Goal: Transaction & Acquisition: Purchase product/service

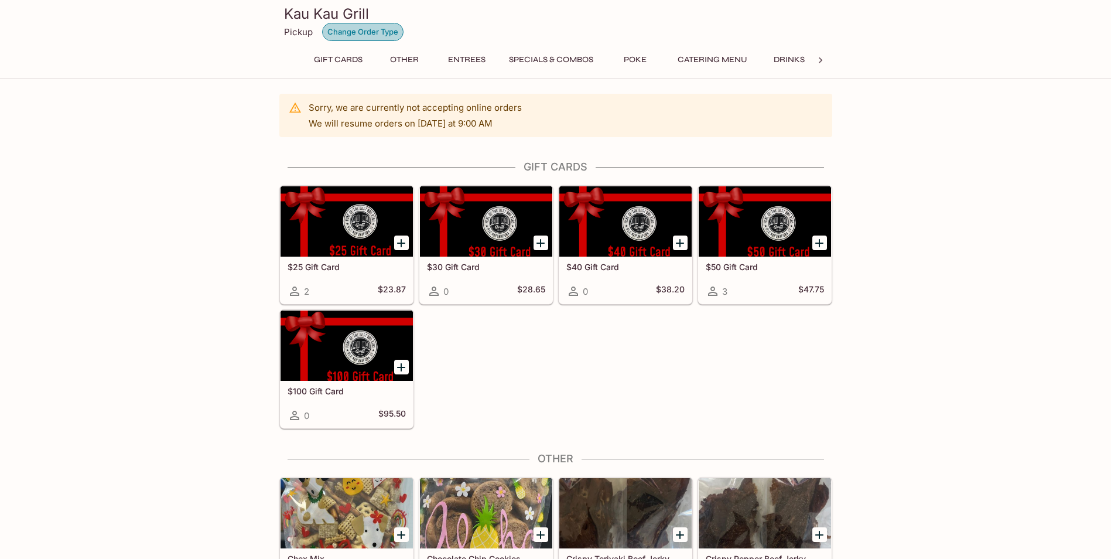
click at [359, 32] on button "Change Order Type" at bounding box center [362, 32] width 81 height 18
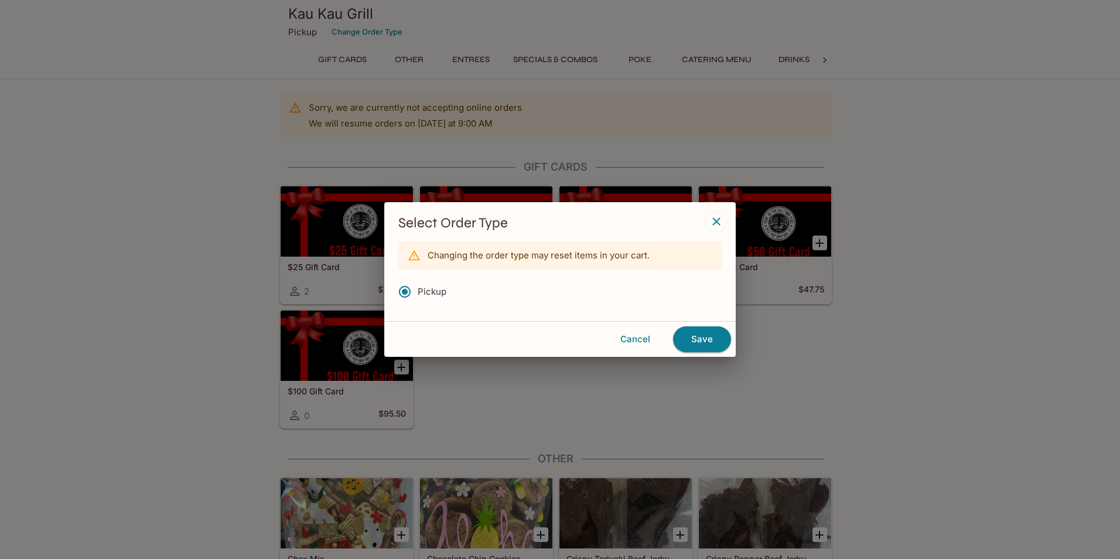
click at [711, 218] on icon "button" at bounding box center [716, 221] width 14 height 14
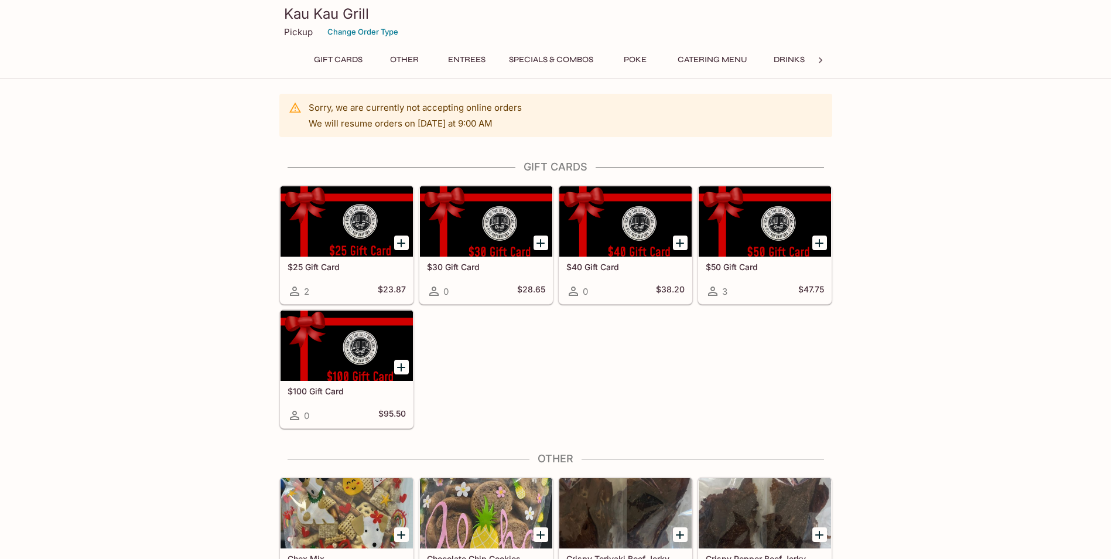
click at [723, 66] on button "Catering Menu" at bounding box center [712, 60] width 83 height 16
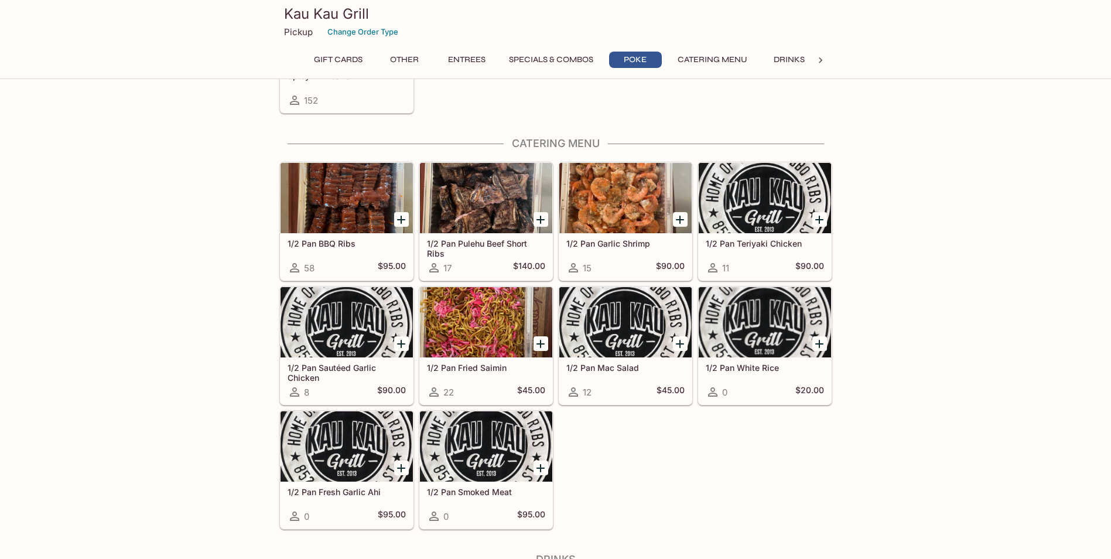
scroll to position [2006, 0]
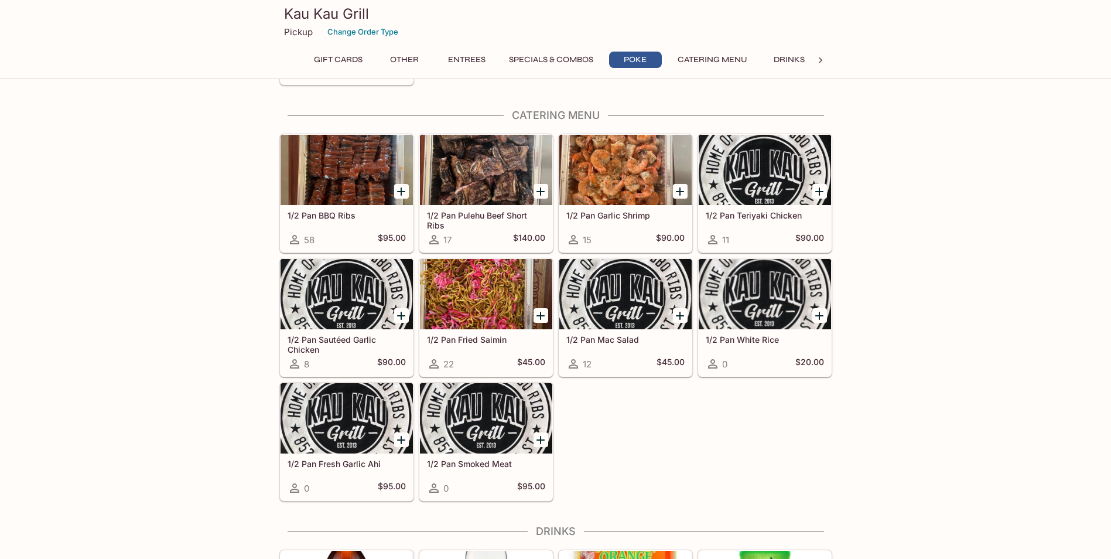
click at [353, 221] on div "1/2 Pan BBQ Ribs 58 $95.00" at bounding box center [346, 228] width 132 height 47
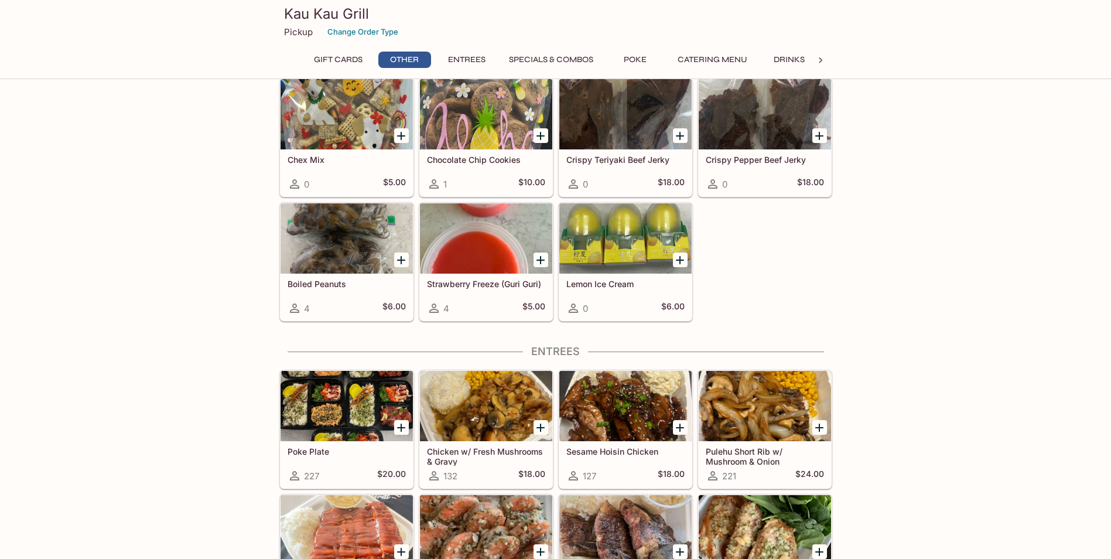
scroll to position [410, 0]
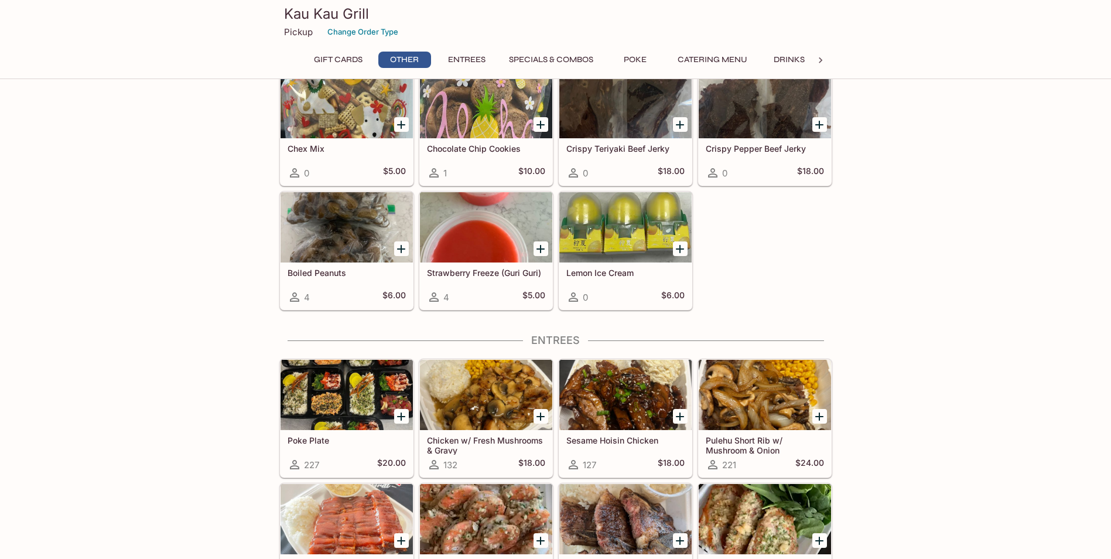
click at [703, 59] on button "Catering Menu" at bounding box center [712, 60] width 83 height 16
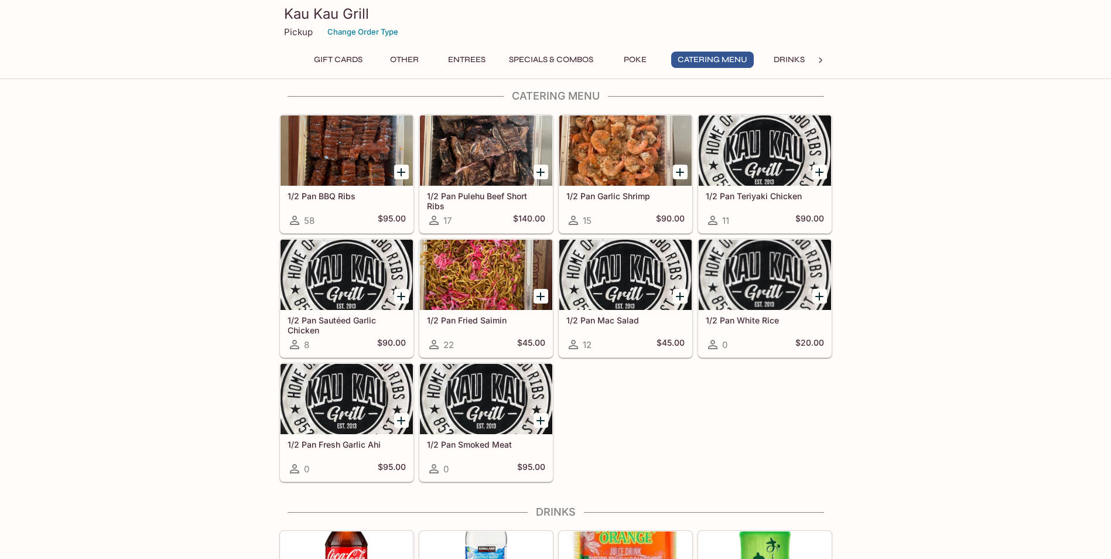
scroll to position [2006, 0]
